Goal: Task Accomplishment & Management: Use online tool/utility

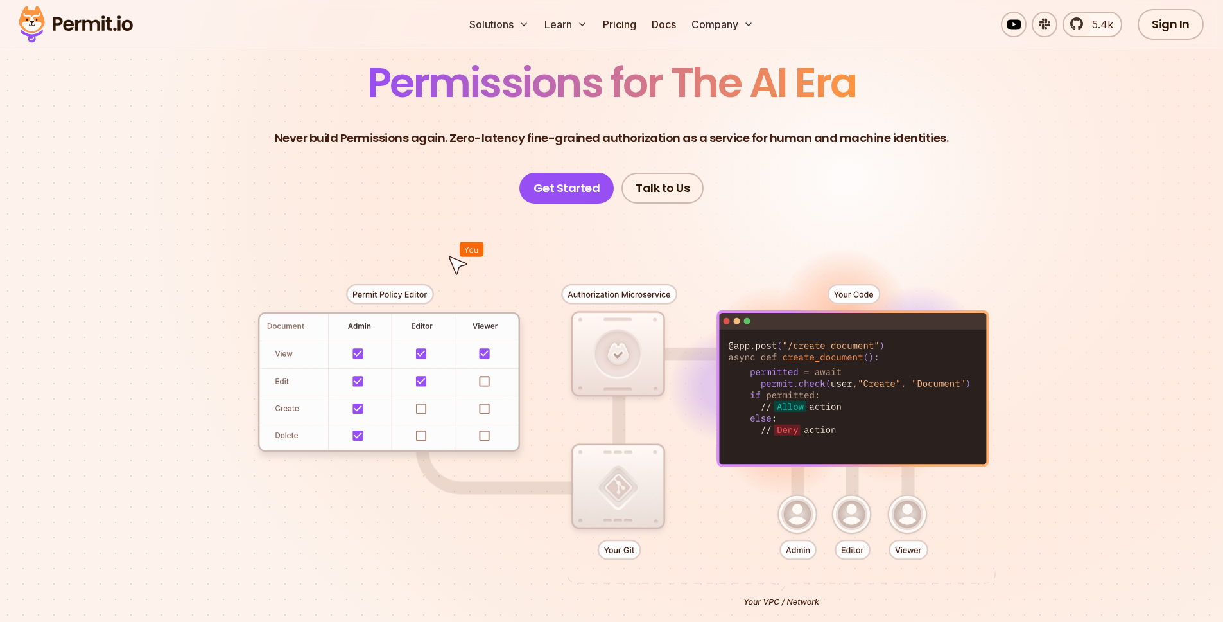
click at [424, 409] on div at bounding box center [611, 440] width 899 height 473
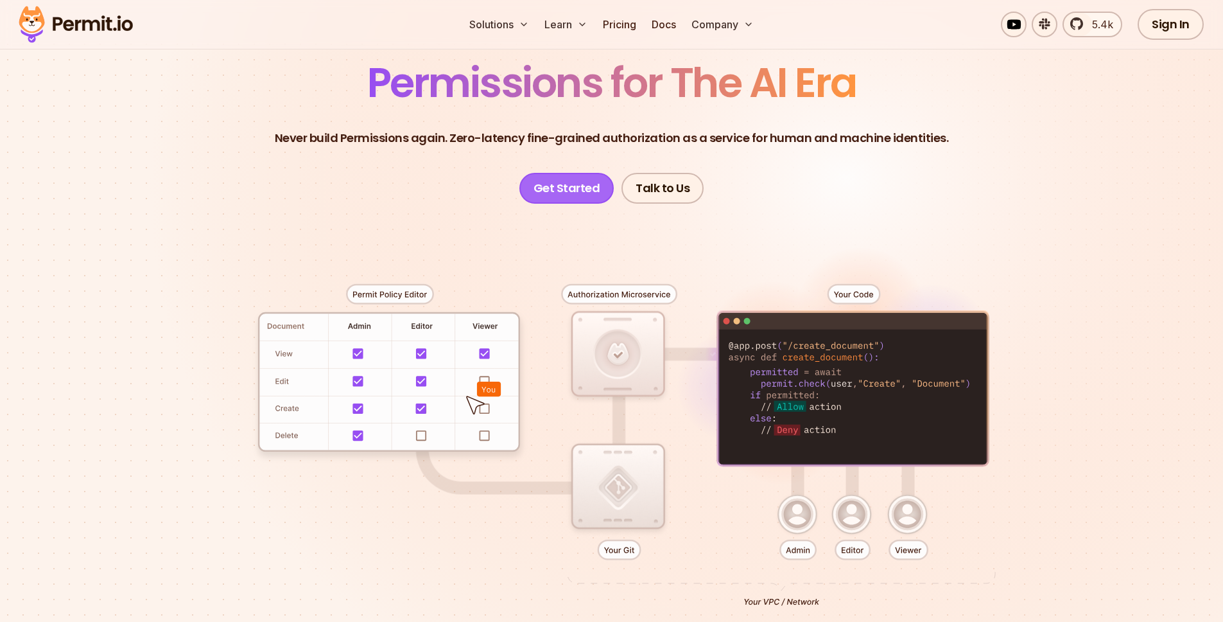
click at [564, 189] on link "Get Started" at bounding box center [566, 188] width 95 height 31
